Goal: Task Accomplishment & Management: Manage account settings

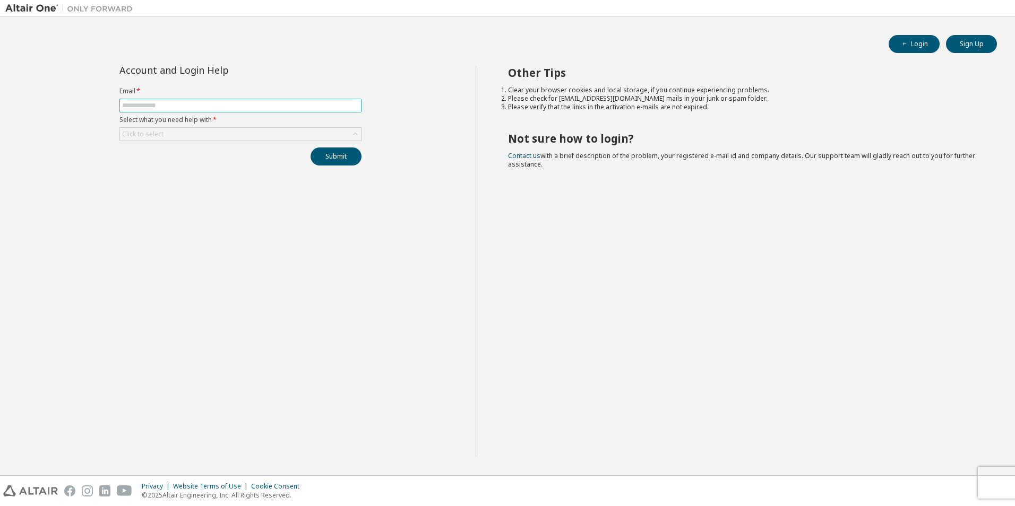
click at [242, 101] on span at bounding box center [240, 106] width 242 height 14
click at [244, 107] on input "text" at bounding box center [240, 105] width 237 height 8
paste input "**********"
click at [244, 109] on input "text" at bounding box center [240, 105] width 237 height 8
type input "**********"
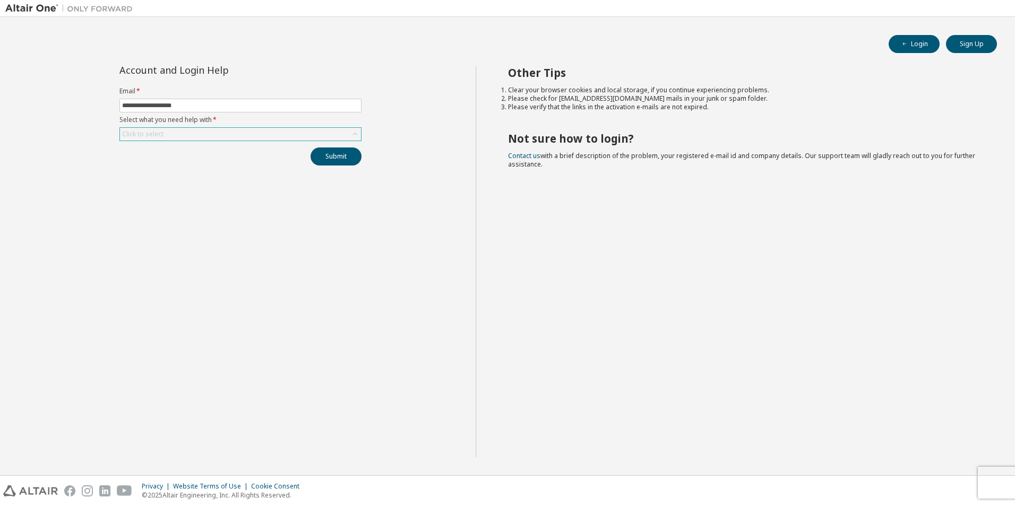
click at [216, 138] on div "Click to select" at bounding box center [240, 134] width 241 height 13
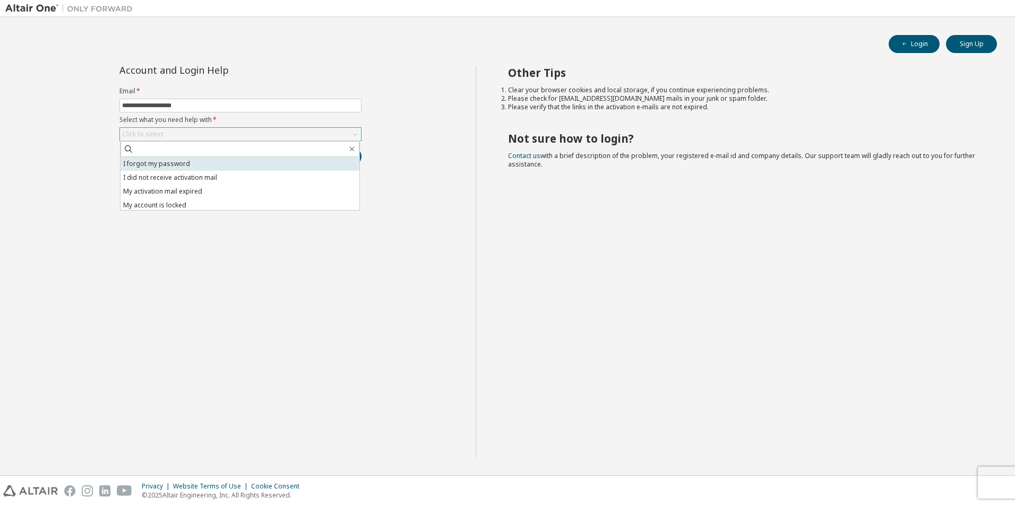
click at [216, 161] on li "I forgot my password" at bounding box center [240, 164] width 239 height 14
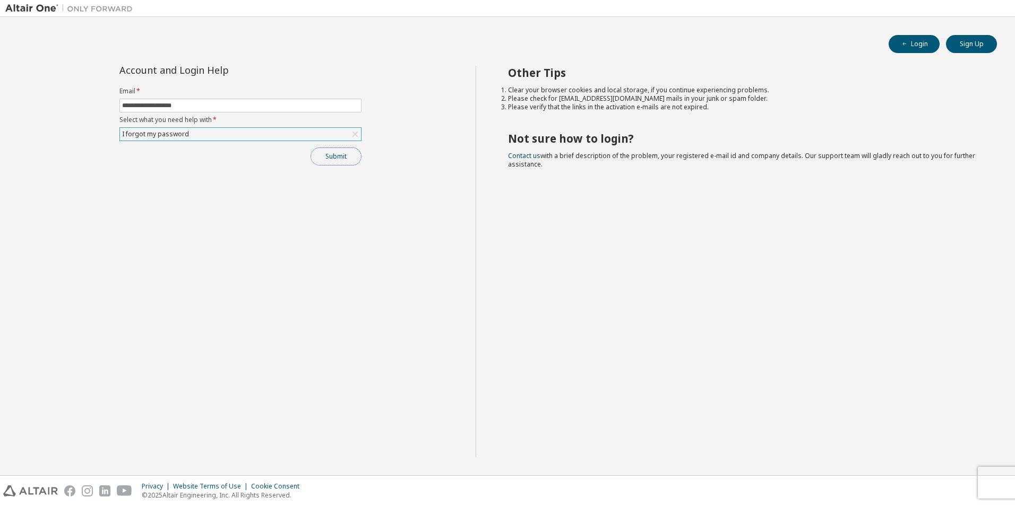
click at [326, 162] on button "Submit" at bounding box center [336, 157] width 51 height 18
click at [100, 15] on div at bounding box center [69, 8] width 138 height 16
click at [903, 39] on button "Login" at bounding box center [914, 44] width 51 height 18
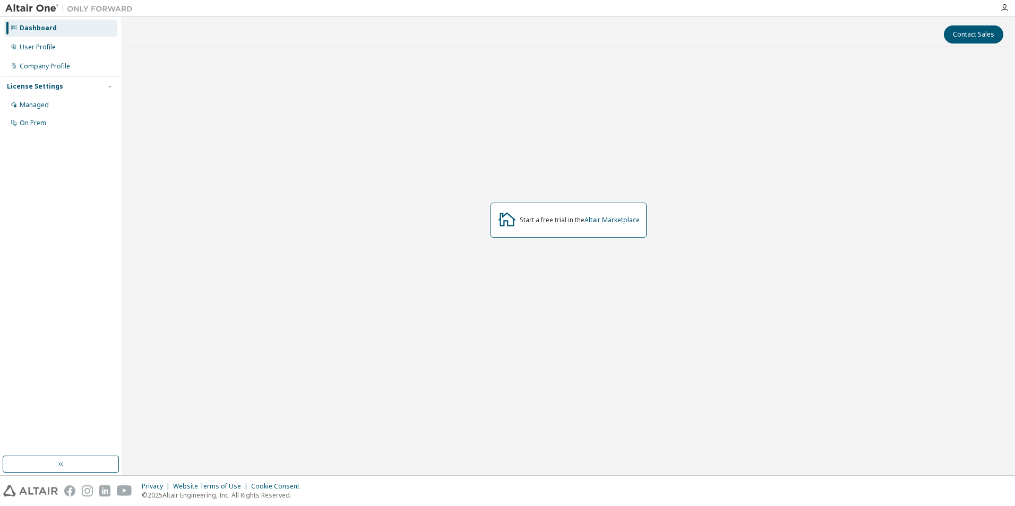
click at [33, 9] on img at bounding box center [71, 8] width 133 height 11
